Goal: Check status: Check status

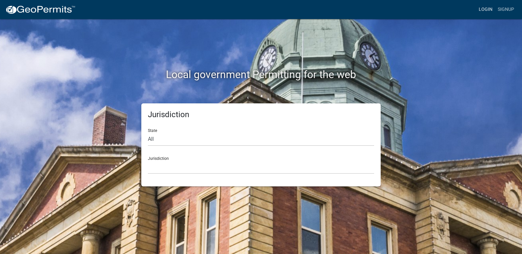
click at [487, 12] on link "Login" at bounding box center [485, 9] width 19 height 12
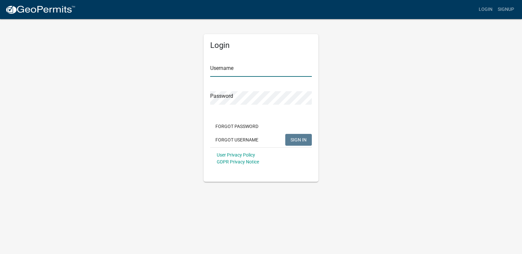
type input "ricktryon"
click at [305, 141] on span "SIGN IN" at bounding box center [299, 139] width 16 height 5
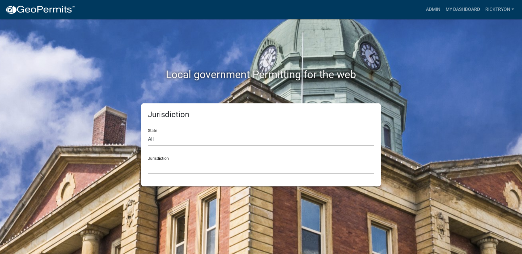
click at [163, 139] on select "All [US_STATE] [US_STATE] [US_STATE] [US_STATE] [US_STATE] [US_STATE] [US_STATE…" at bounding box center [261, 139] width 226 height 13
select select "[US_STATE]"
click at [148, 133] on select "All [US_STATE] [US_STATE] [US_STATE] [US_STATE] [US_STATE] [US_STATE] [US_STATE…" at bounding box center [261, 139] width 226 height 13
click at [174, 169] on select "City of [GEOGRAPHIC_DATA], [US_STATE] City of [GEOGRAPHIC_DATA], [US_STATE] Cit…" at bounding box center [261, 166] width 226 height 13
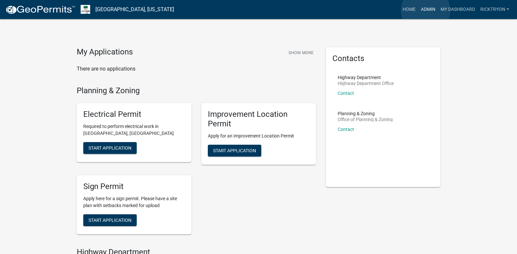
click at [426, 11] on link "Admin" at bounding box center [429, 9] width 20 height 12
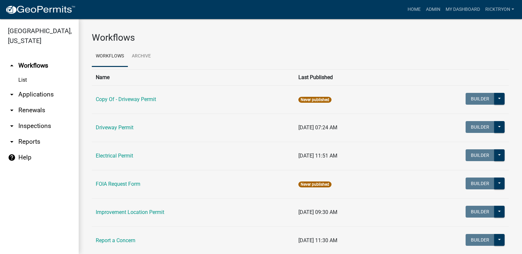
click at [11, 97] on icon "arrow_drop_down" at bounding box center [12, 95] width 8 height 8
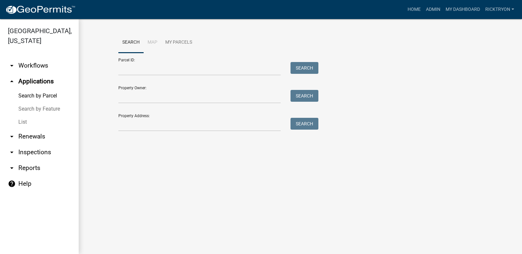
click at [23, 123] on link "List" at bounding box center [39, 122] width 79 height 13
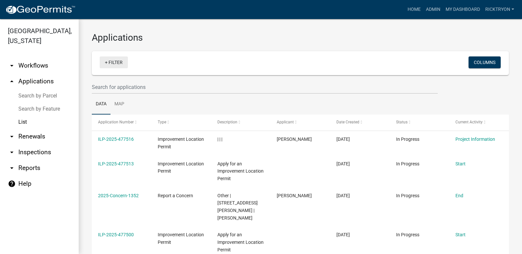
click at [114, 64] on link "+ Filter" at bounding box center [114, 62] width 28 height 12
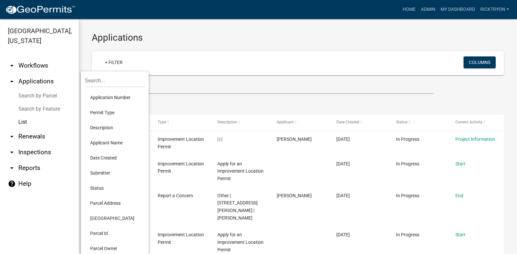
click at [110, 95] on li "Application Number" at bounding box center [115, 97] width 60 height 15
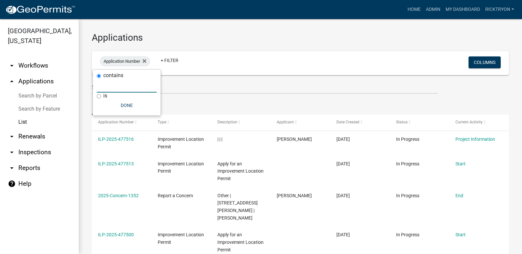
click at [108, 88] on input "text" at bounding box center [127, 85] width 60 height 13
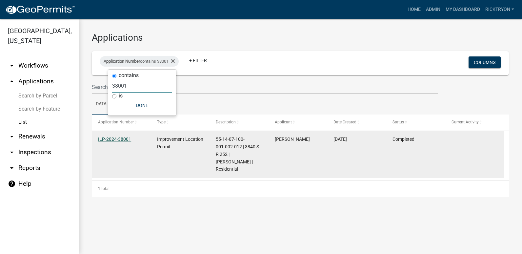
type input "38001"
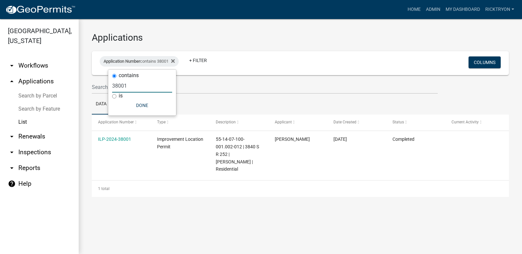
click at [107, 138] on link "ILP-2024-38001" at bounding box center [114, 139] width 33 height 5
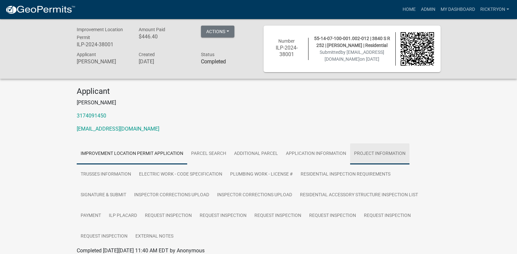
click at [371, 153] on link "Project Information" at bounding box center [379, 153] width 59 height 21
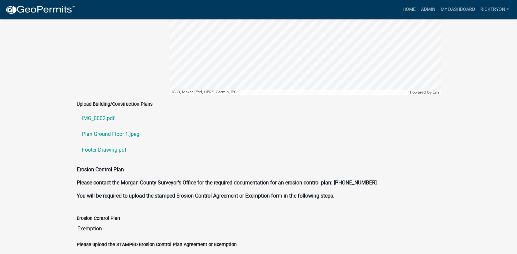
scroll to position [1444, 0]
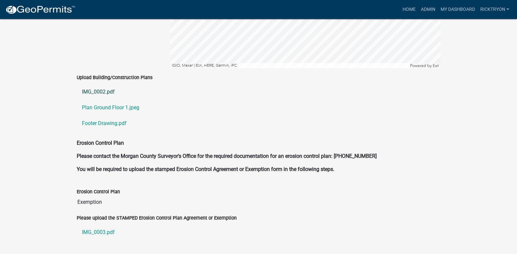
click at [96, 84] on link "IMG_0002.pdf" at bounding box center [259, 92] width 364 height 16
click at [100, 100] on link "Plan Ground Floor 1.jpeg" at bounding box center [259, 108] width 364 height 16
click at [114, 116] on link "Footer Drawing.pdf" at bounding box center [259, 124] width 364 height 16
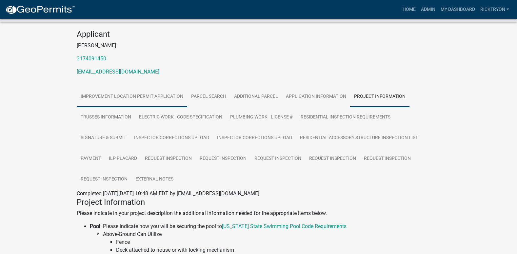
scroll to position [0, 0]
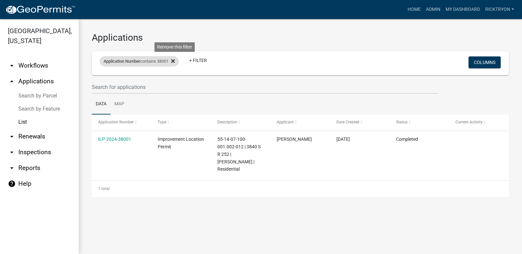
click at [175, 64] on fa-icon at bounding box center [172, 61] width 6 height 11
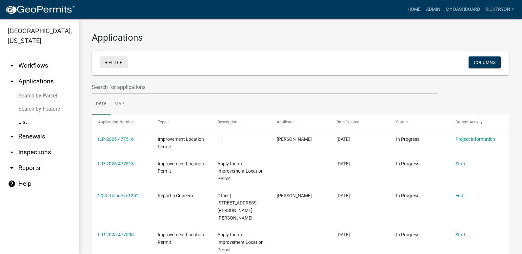
click at [119, 63] on link "+ Filter" at bounding box center [114, 62] width 28 height 12
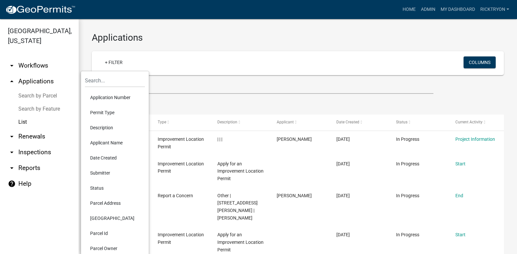
click at [108, 95] on li "Application Number" at bounding box center [115, 97] width 60 height 15
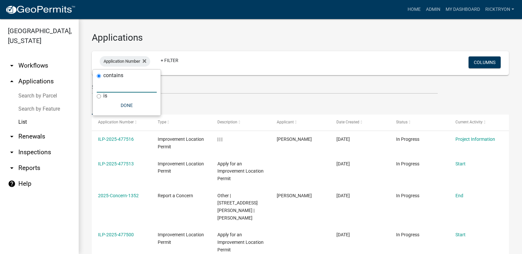
click at [103, 90] on input "text" at bounding box center [127, 85] width 60 height 13
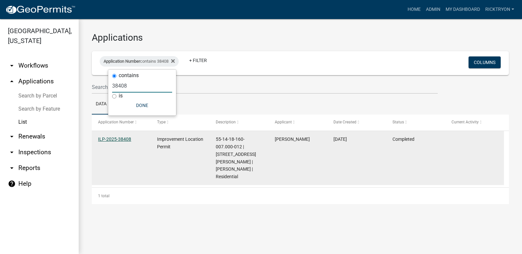
type input "38408"
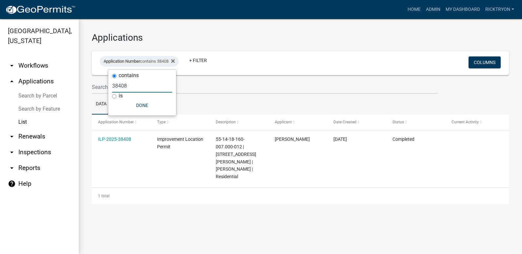
click at [128, 141] on link "ILP-2025-38408" at bounding box center [114, 139] width 33 height 5
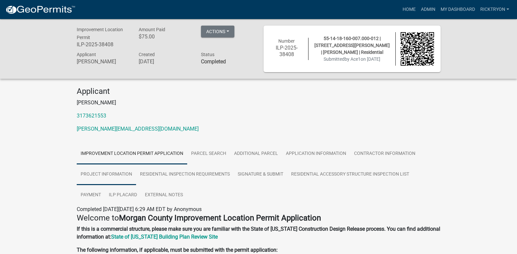
click at [128, 174] on link "Project Information" at bounding box center [106, 174] width 59 height 21
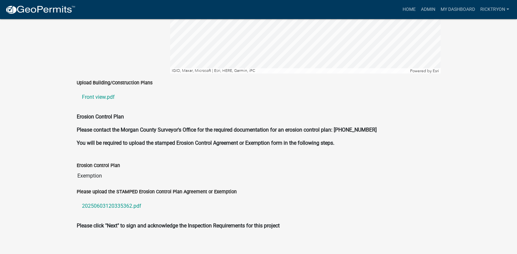
scroll to position [1332, 0]
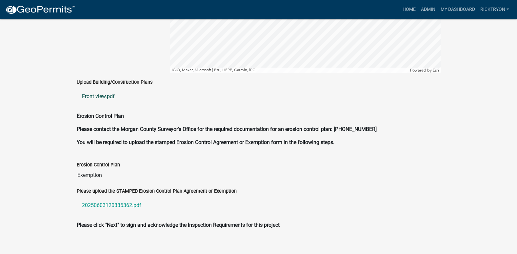
click at [100, 89] on link "Front view.pdf" at bounding box center [259, 97] width 364 height 16
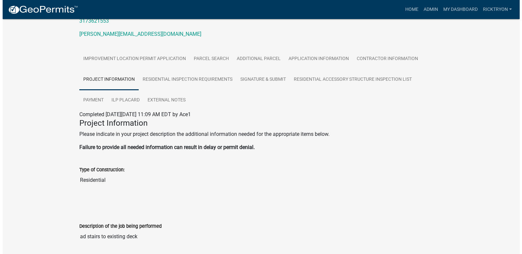
scroll to position [0, 0]
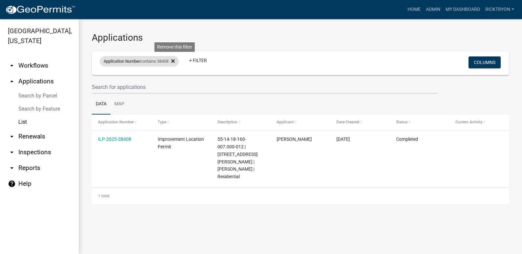
click at [175, 60] on icon at bounding box center [173, 61] width 4 height 4
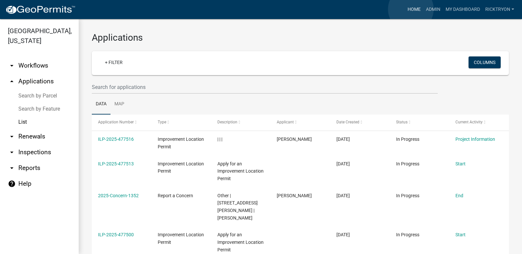
click at [411, 9] on link "Home" at bounding box center [414, 9] width 18 height 12
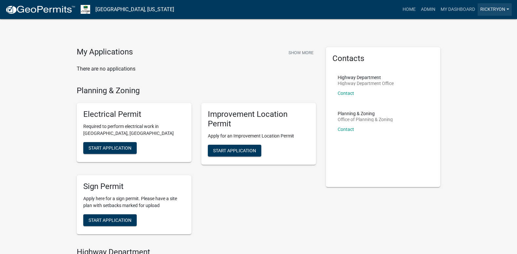
click at [489, 9] on link "ricktryon" at bounding box center [495, 9] width 34 height 12
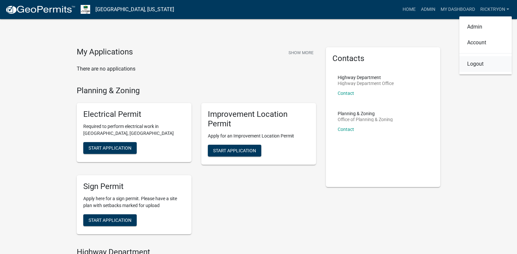
click at [475, 63] on link "Logout" at bounding box center [486, 64] width 53 height 16
